Goal: Obtain resource: Obtain resource

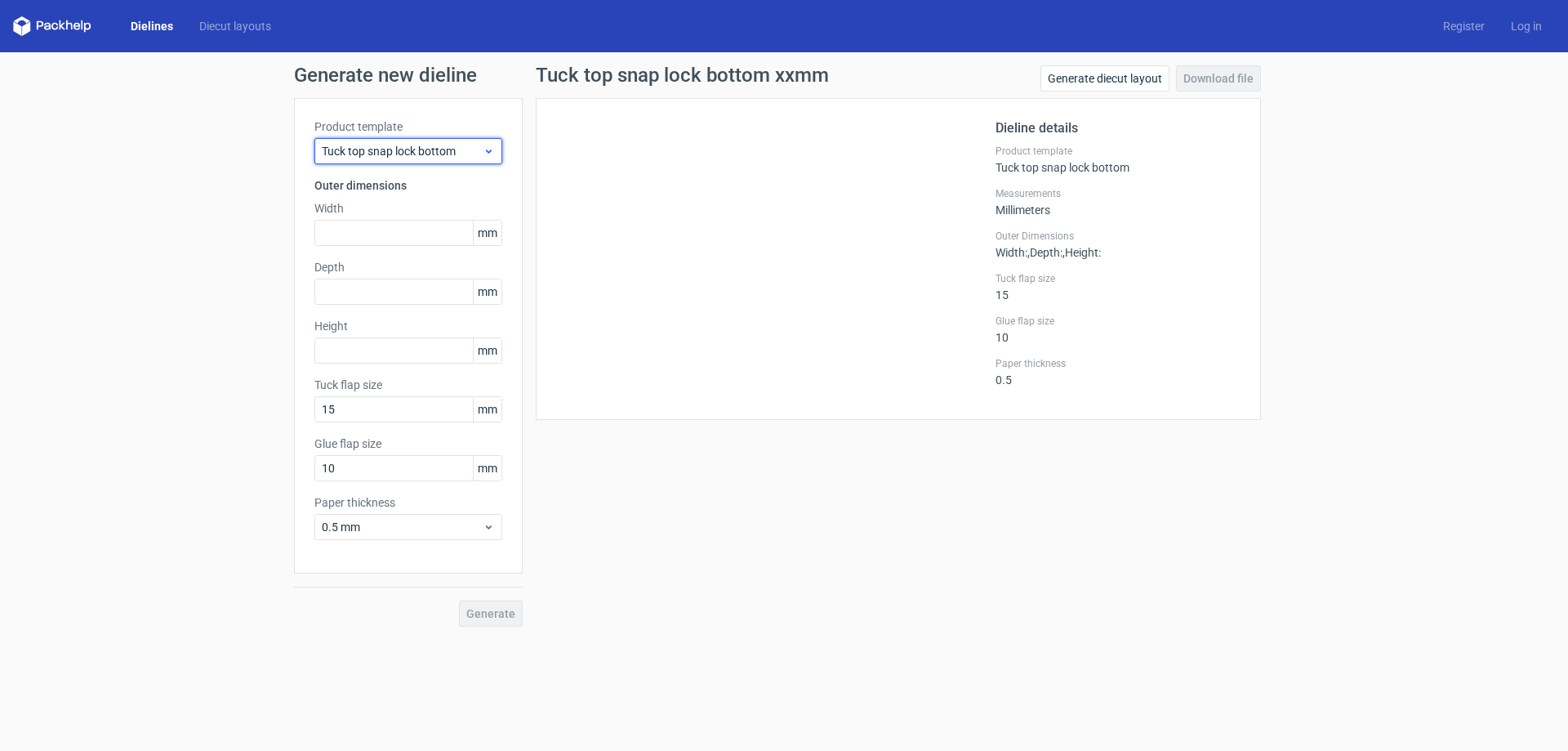
click at [415, 141] on div "Tuck top snap lock bottom" at bounding box center [408, 151] width 187 height 26
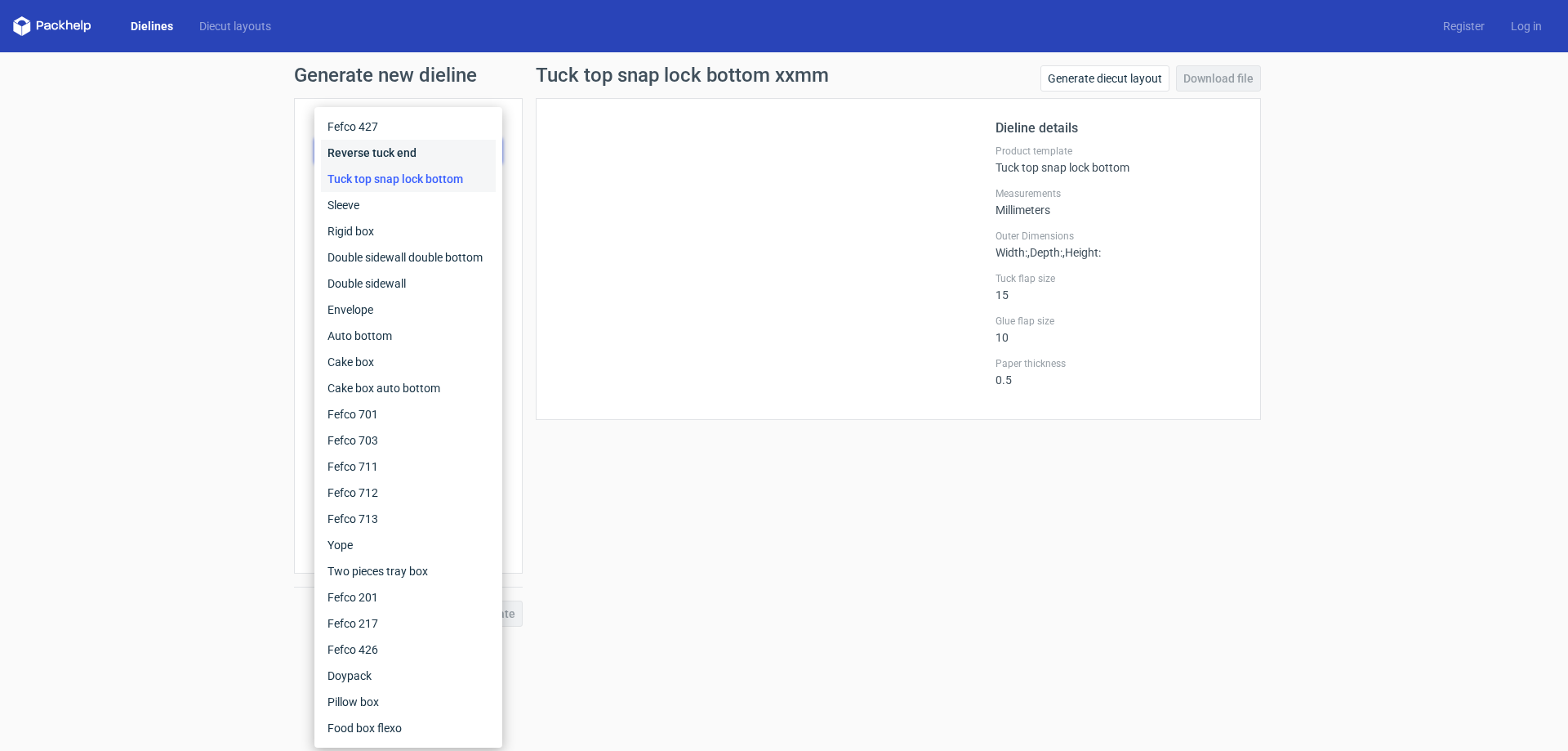
click at [422, 161] on div "Reverse tuck end" at bounding box center [408, 153] width 175 height 26
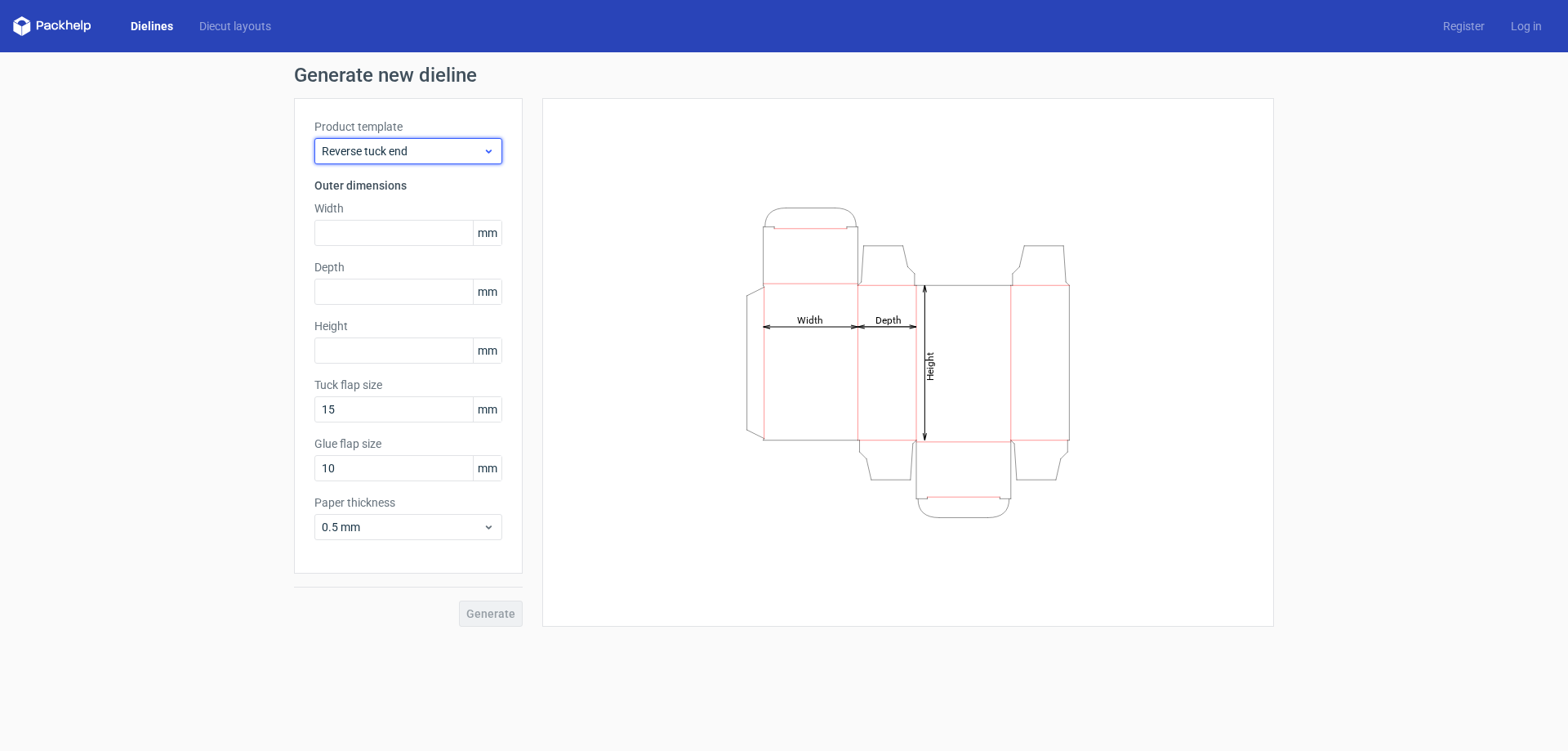
click at [425, 154] on span "Reverse tuck end" at bounding box center [402, 151] width 161 height 17
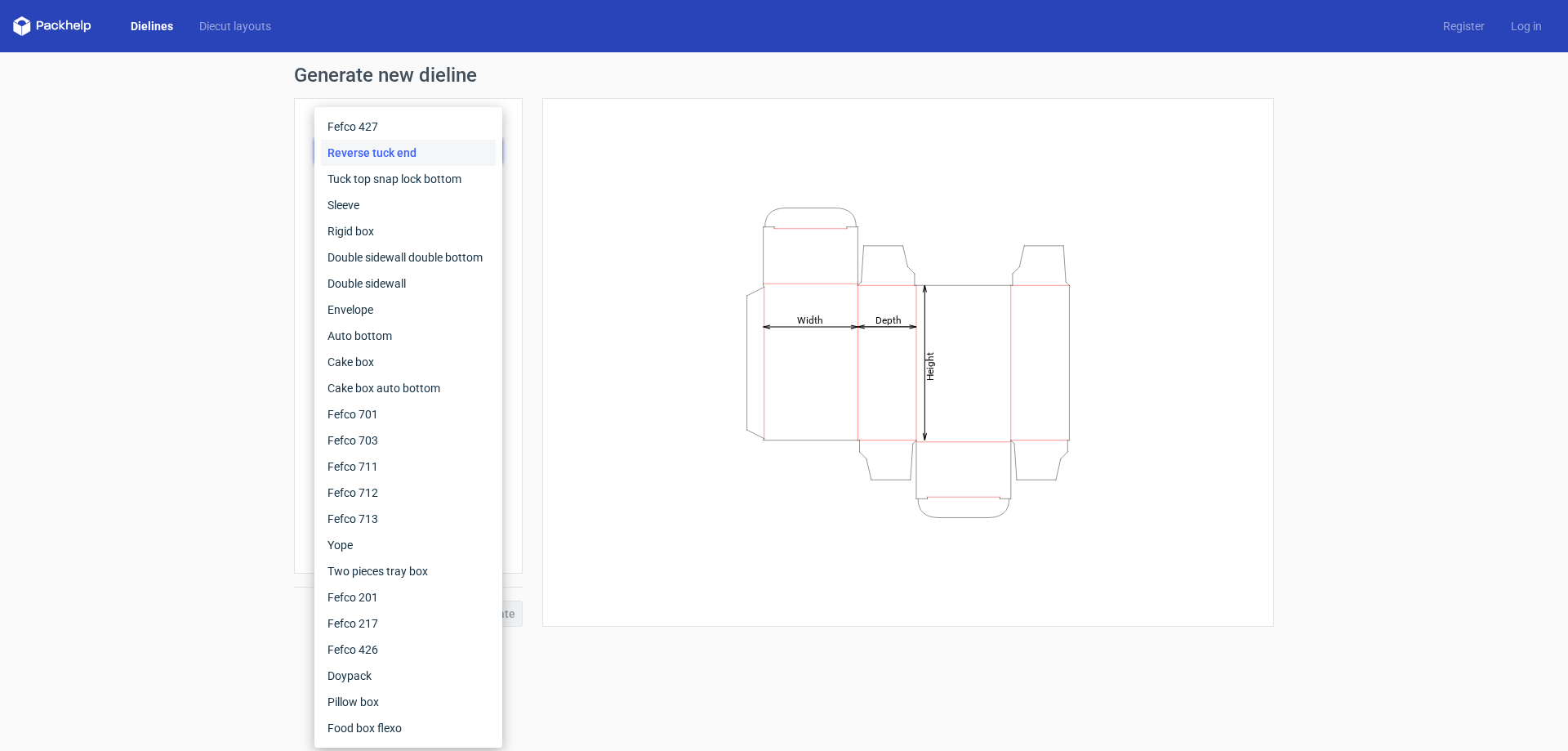
click at [669, 406] on icon "Height Depth Width" at bounding box center [908, 362] width 490 height 326
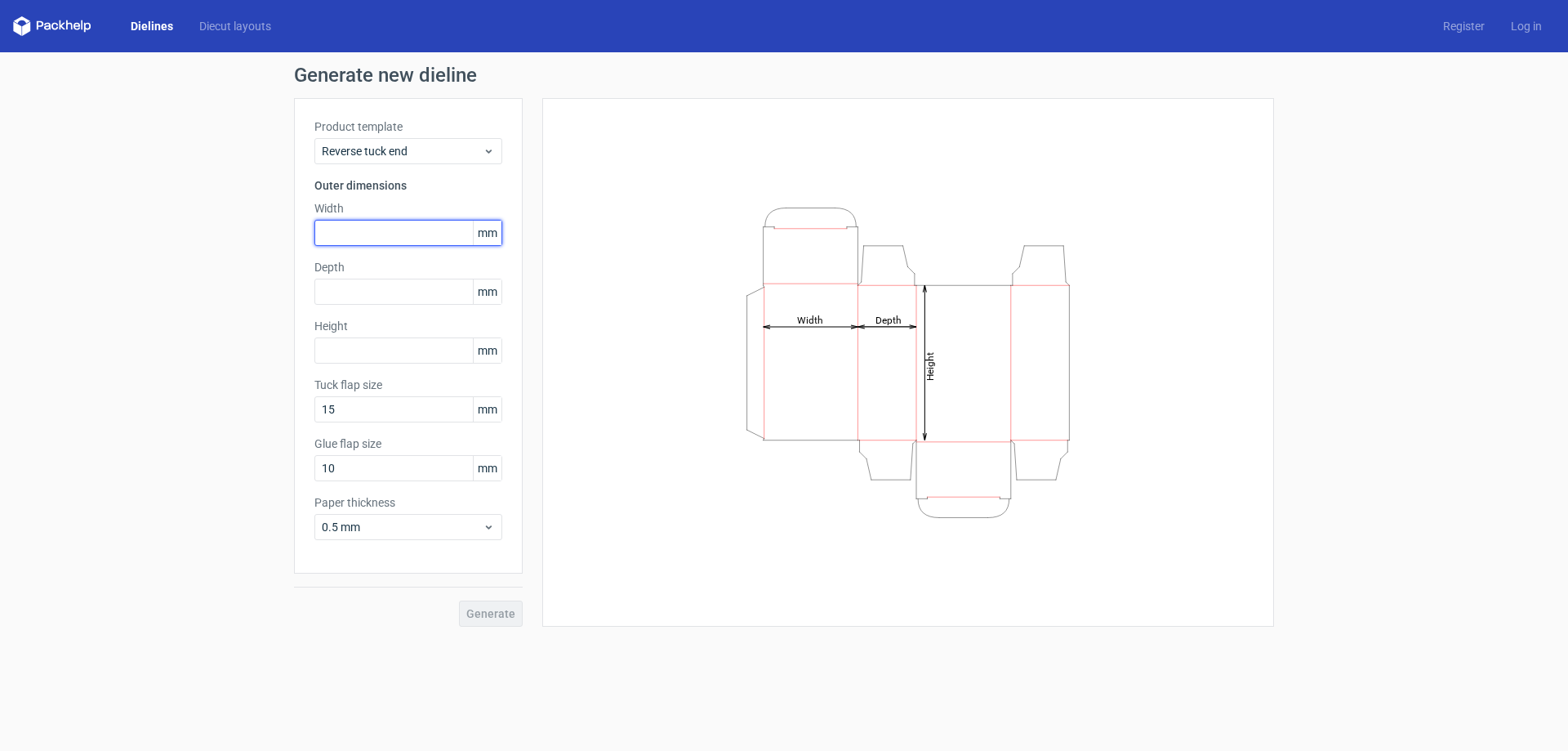
click at [443, 221] on input "text" at bounding box center [408, 232] width 187 height 26
type input "35"
type input "95"
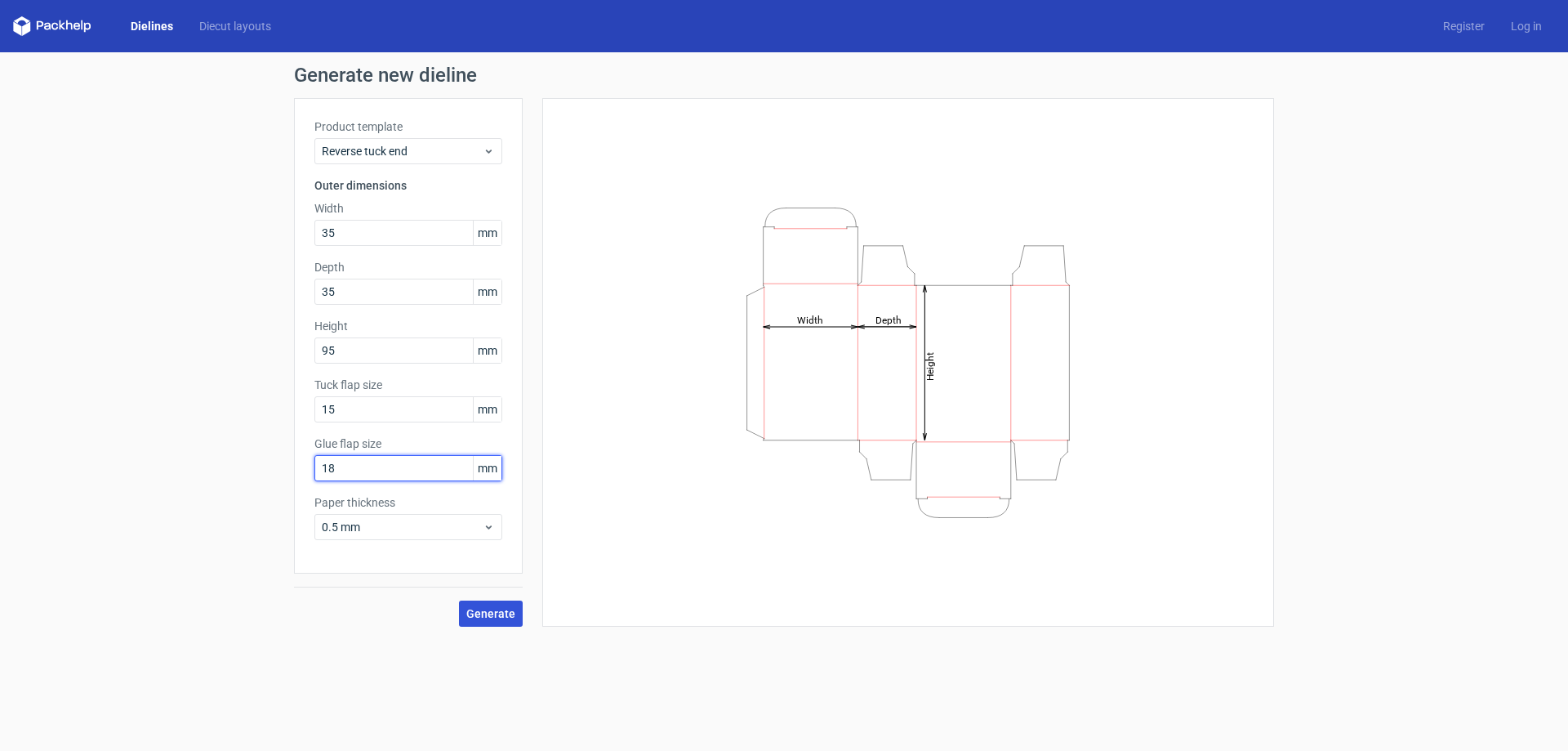
type input "18"
click at [494, 624] on button "Generate" at bounding box center [491, 613] width 64 height 26
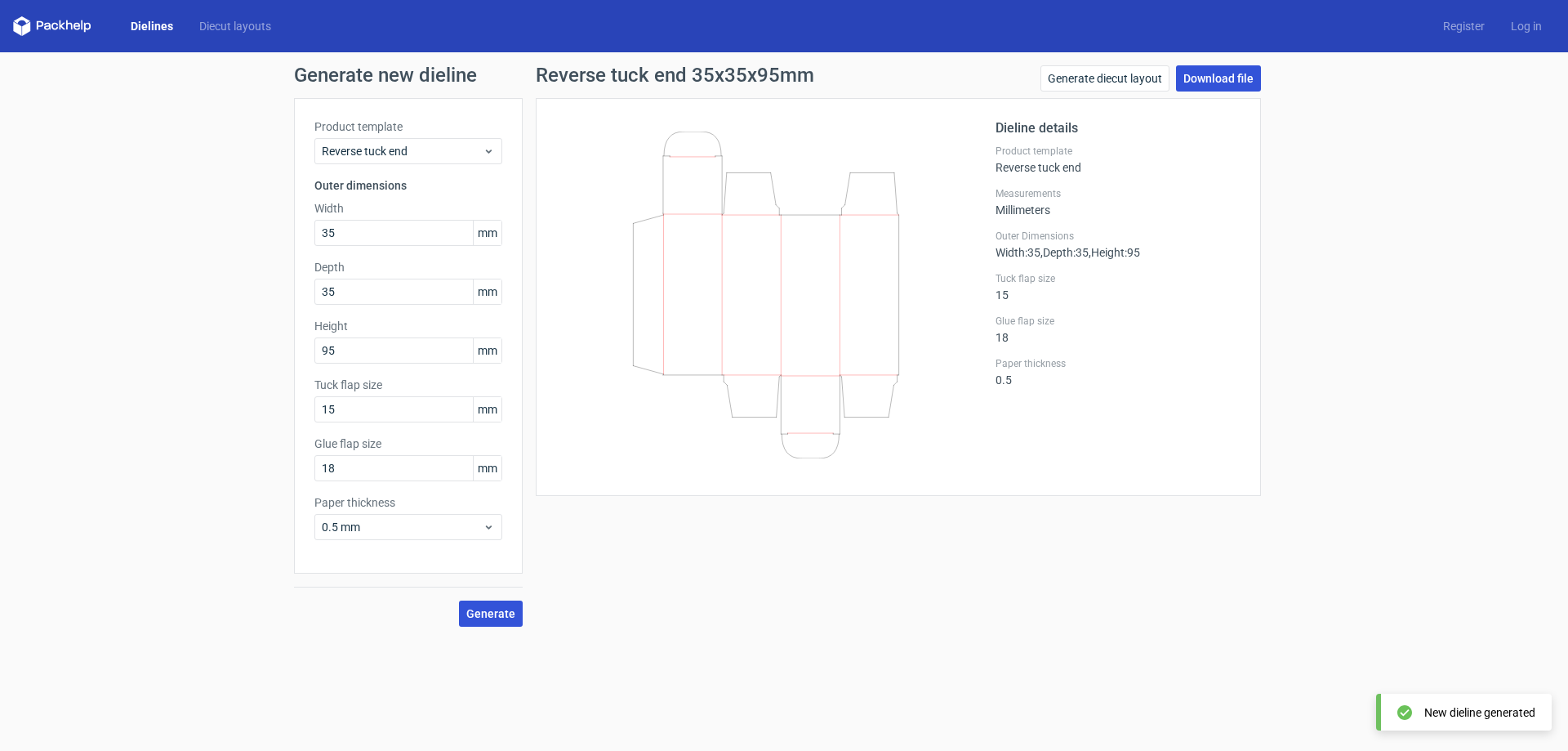
click at [1238, 74] on link "Download file" at bounding box center [1218, 78] width 85 height 26
